Goal: Transaction & Acquisition: Purchase product/service

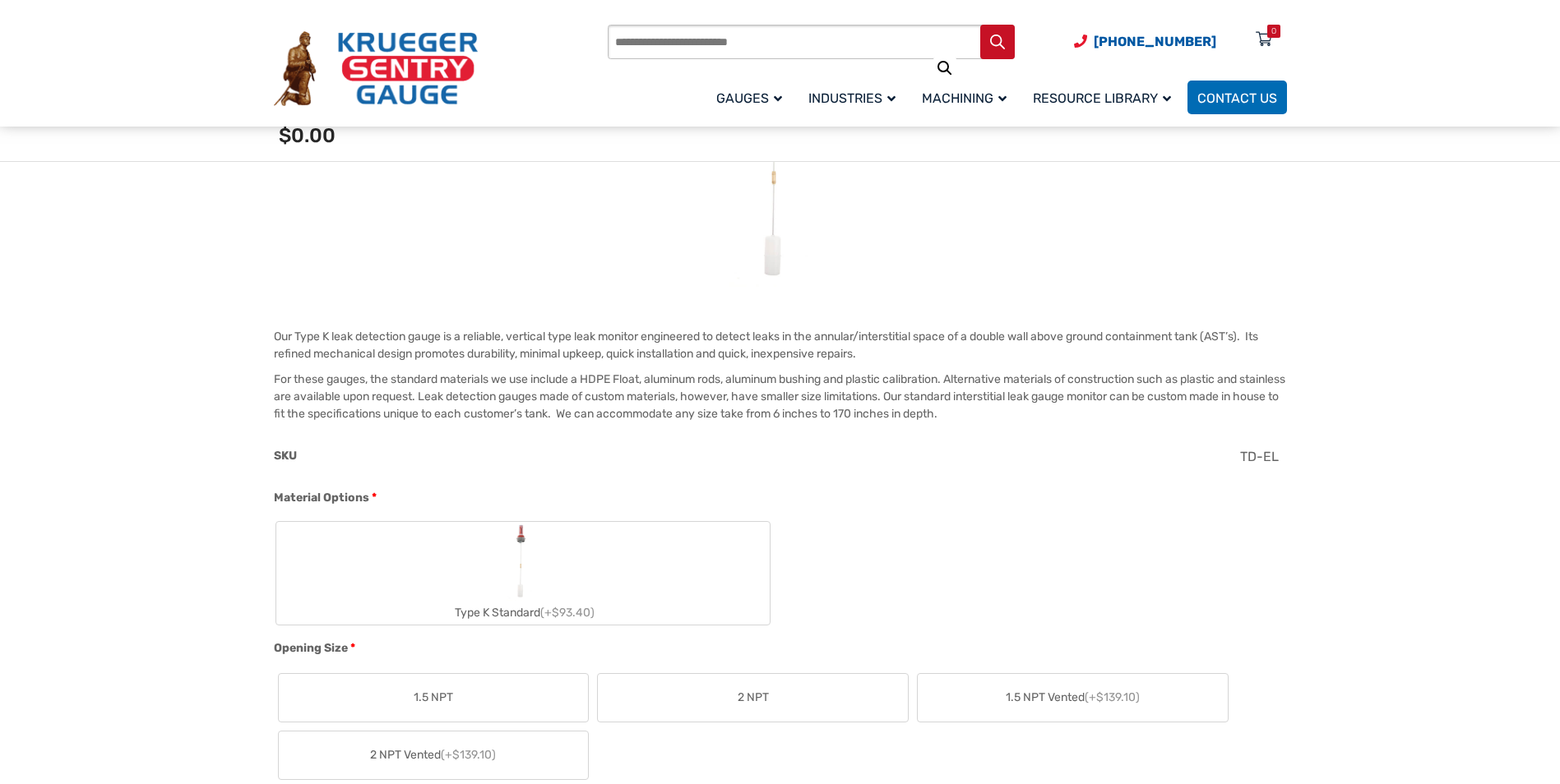
scroll to position [328, 0]
click at [585, 581] on label "Type K Standard (+$93.40)" at bounding box center [523, 569] width 494 height 103
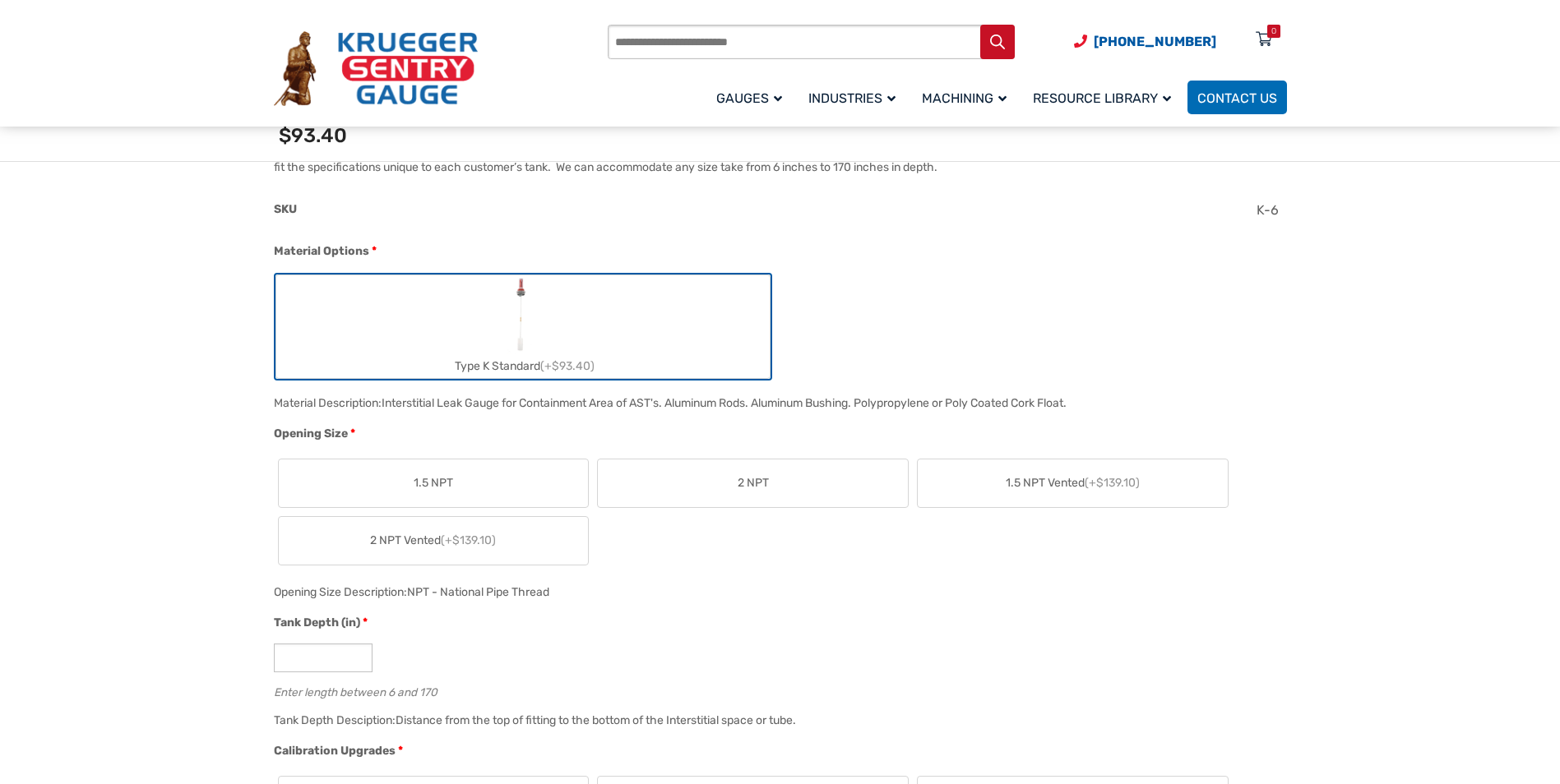
scroll to position [575, 0]
click at [523, 550] on label "2 NPT Vented (+$139.10)" at bounding box center [434, 536] width 310 height 48
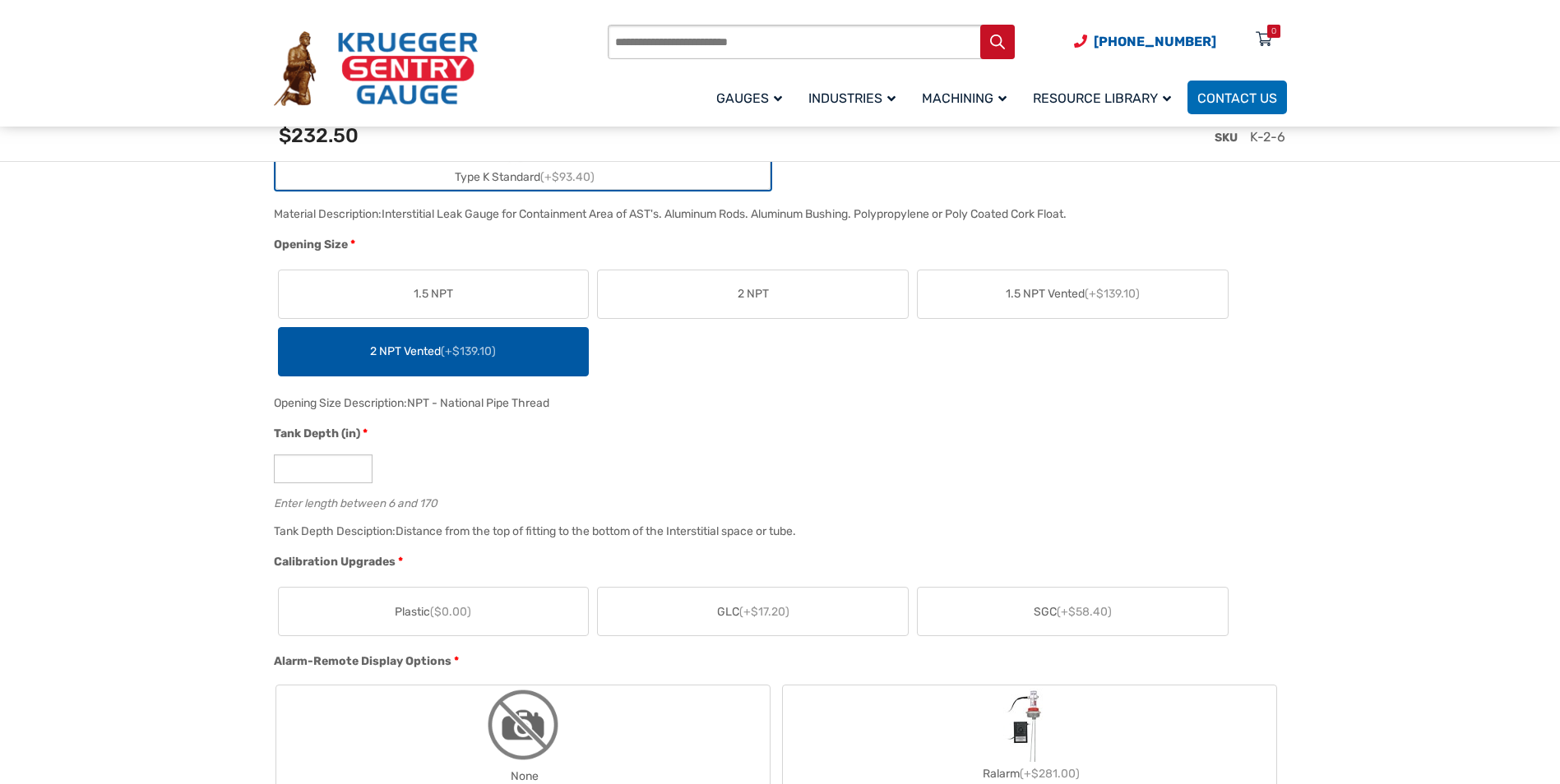
scroll to position [904, 0]
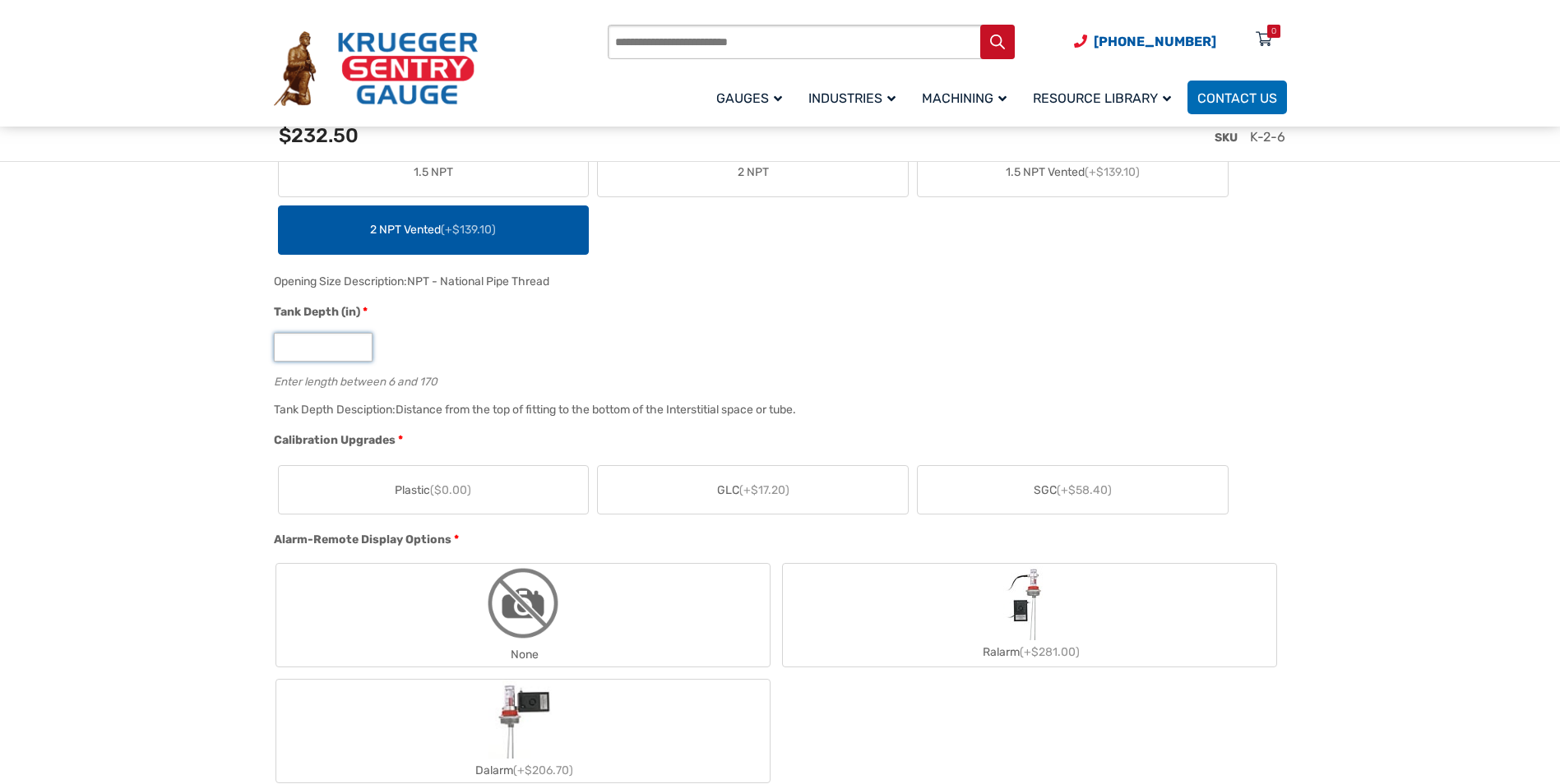
drag, startPoint x: 301, startPoint y: 357, endPoint x: 225, endPoint y: 353, distance: 76.1
type input "***"
click at [834, 499] on label "SGC (+$58.40)" at bounding box center [1072, 490] width 310 height 48
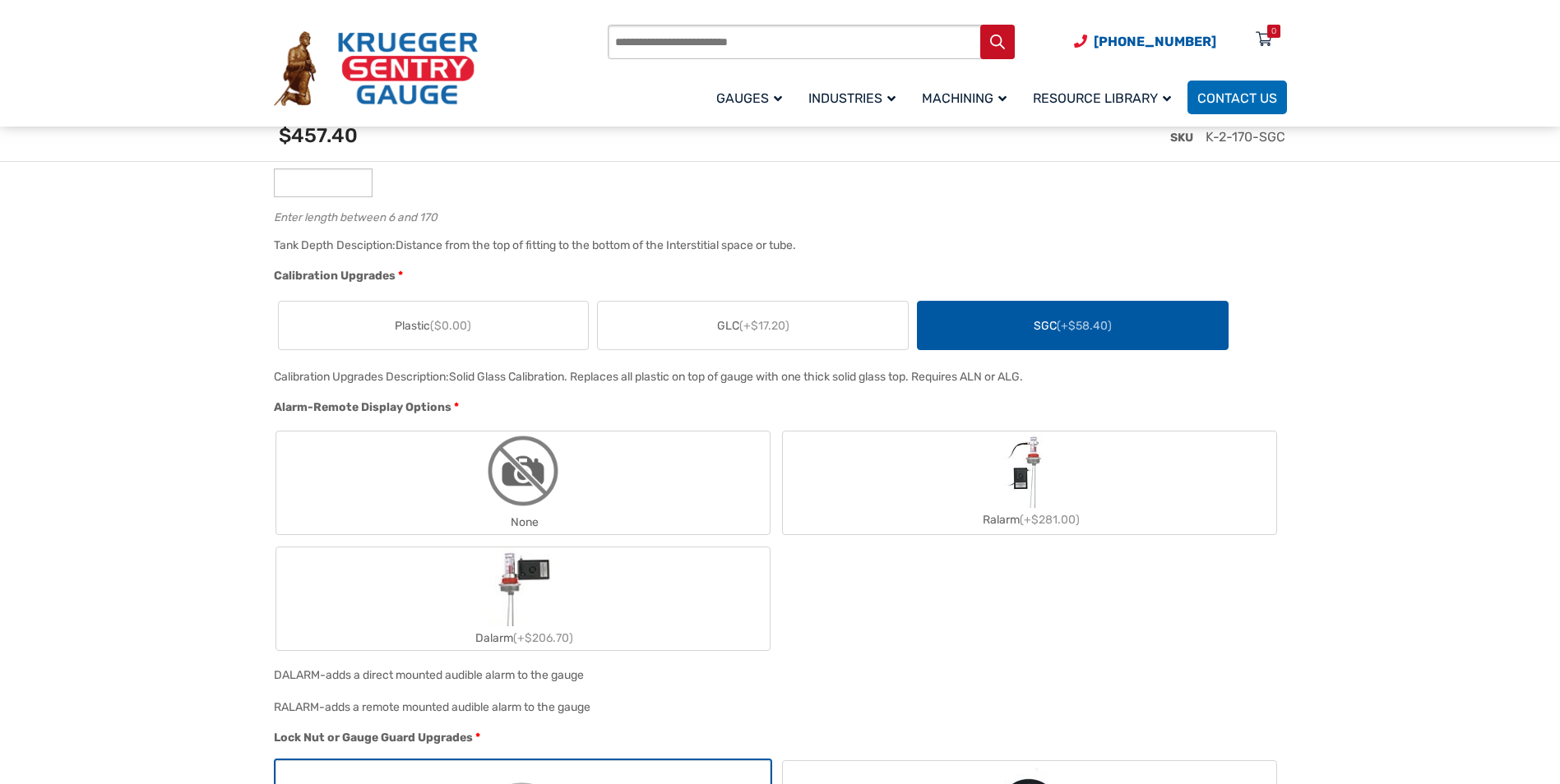
click at [583, 475] on label "None" at bounding box center [523, 483] width 494 height 103
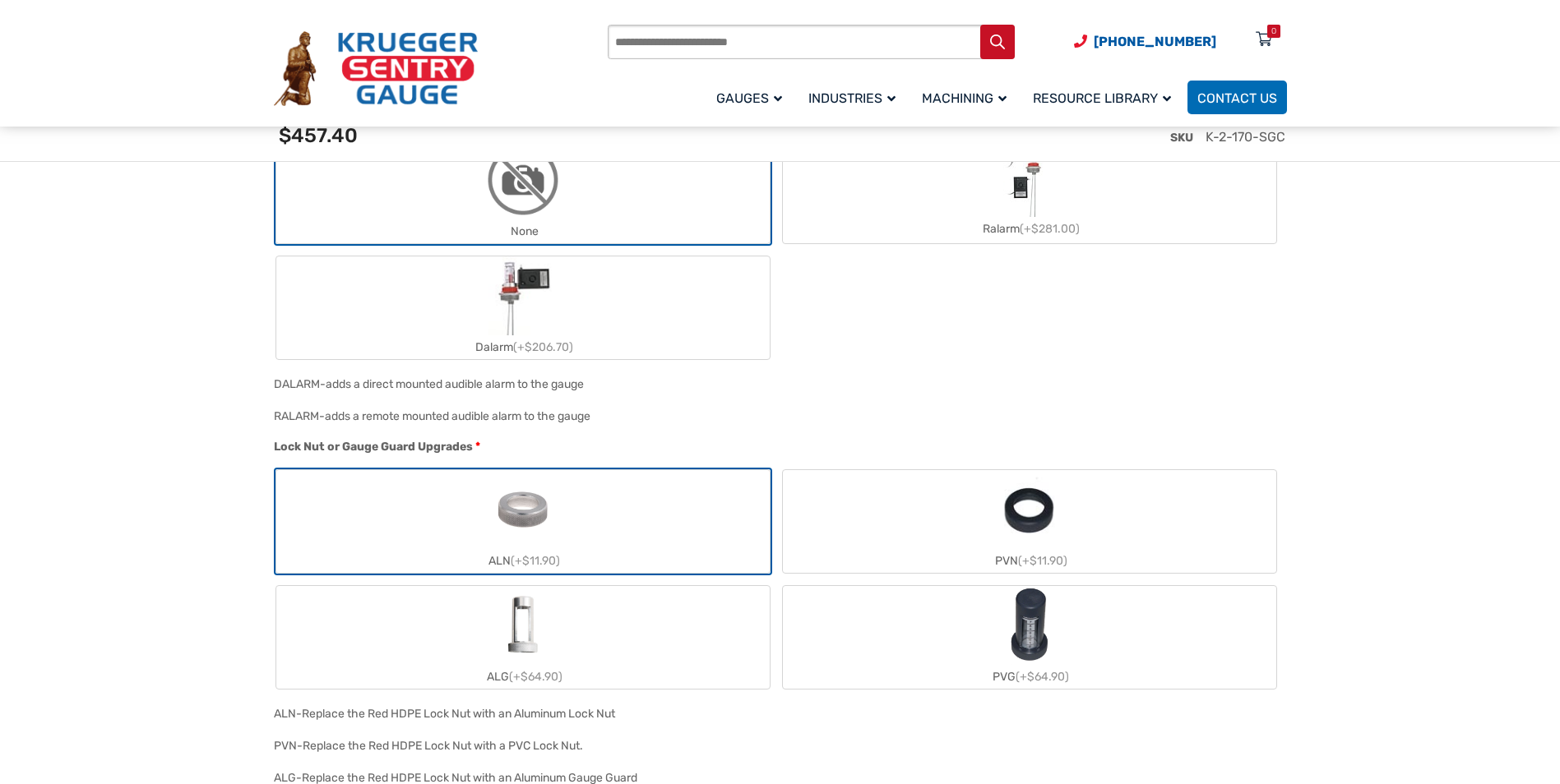
scroll to position [1398, 0]
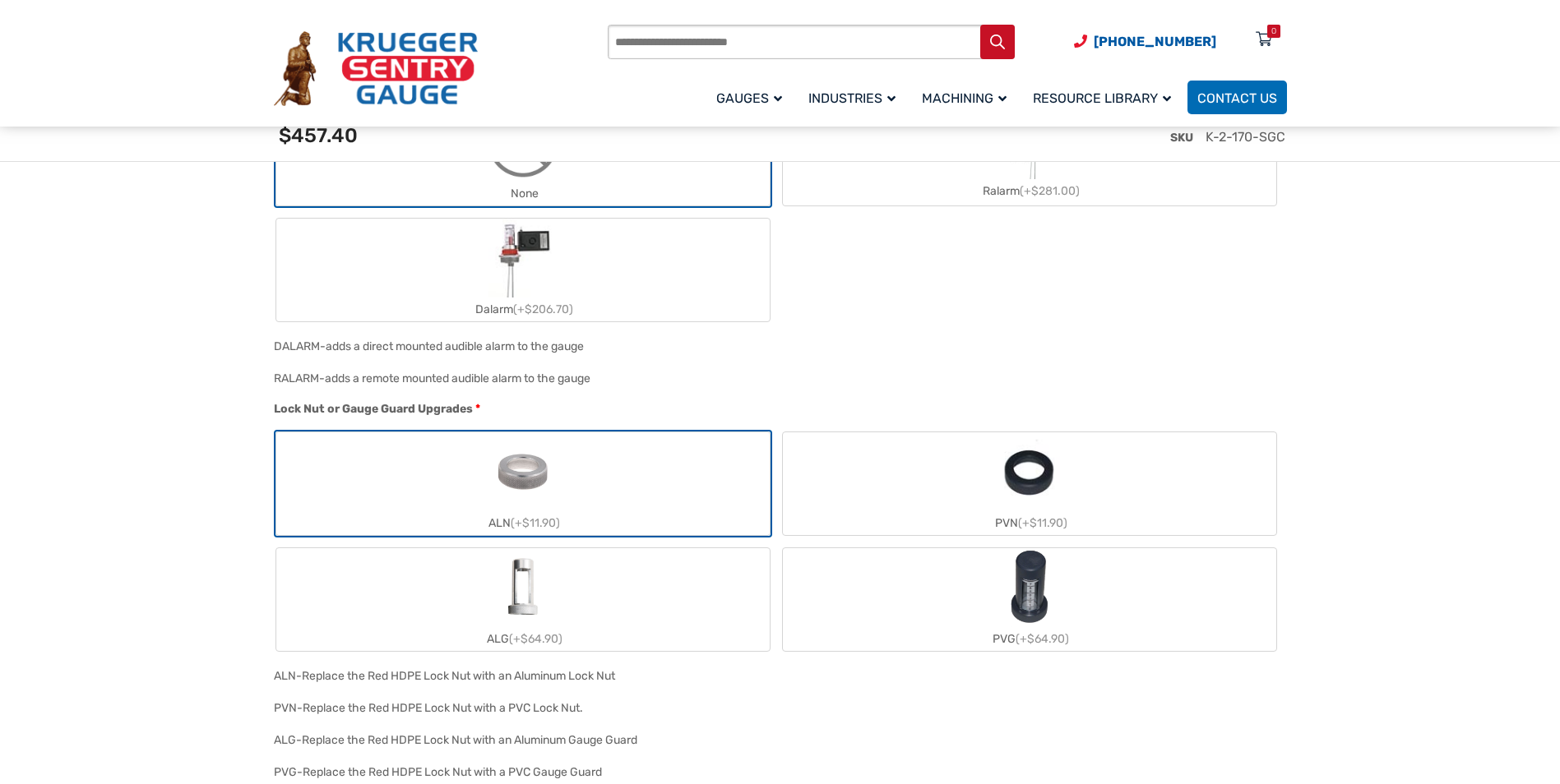
click at [535, 581] on img "ALG" at bounding box center [523, 588] width 79 height 79
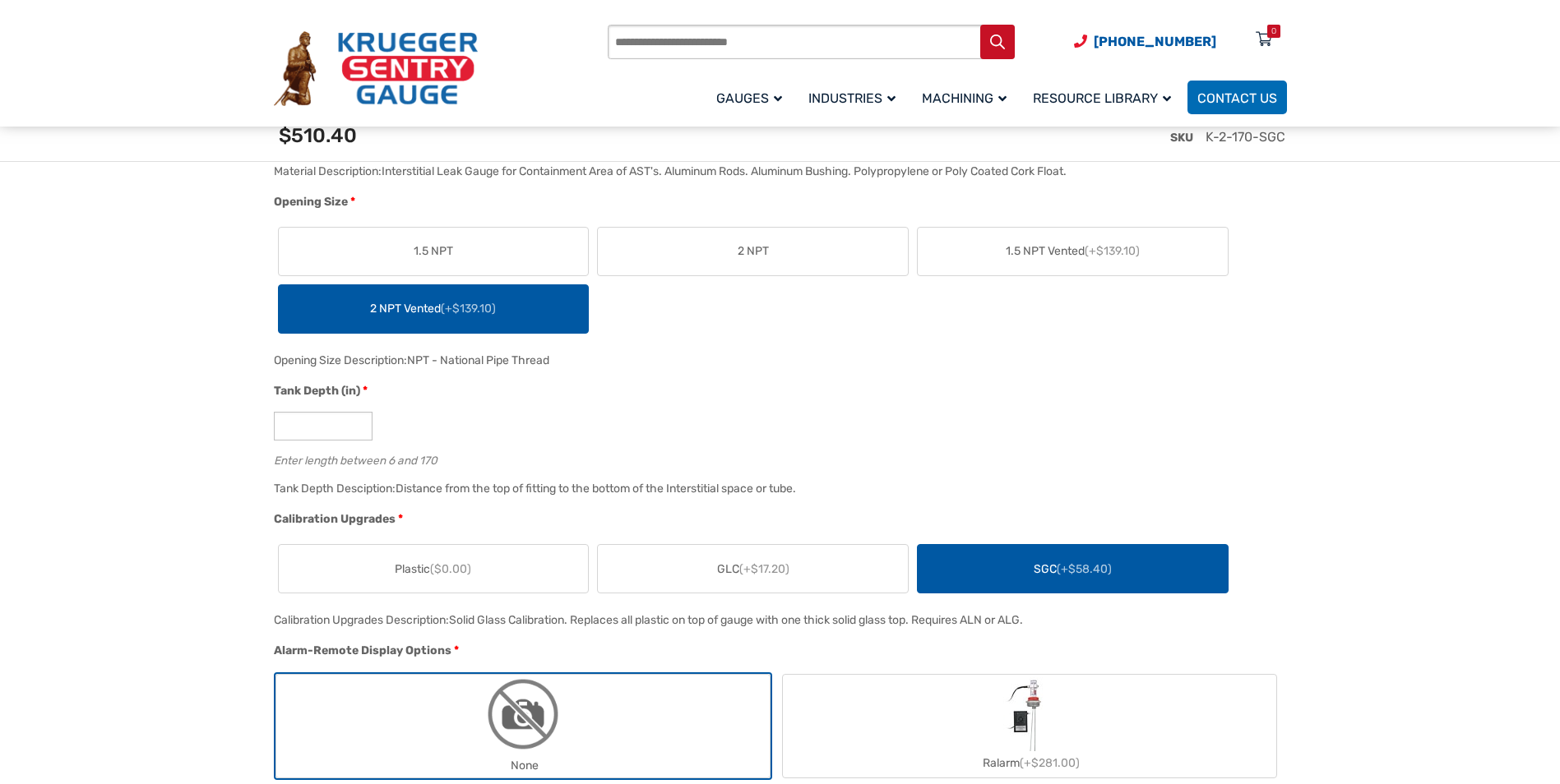
scroll to position [822, 0]
